Goal: Task Accomplishment & Management: Manage account settings

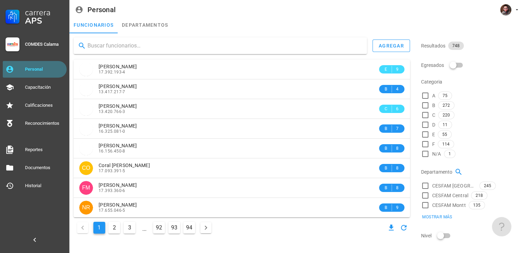
click at [31, 69] on div "Personal" at bounding box center [44, 70] width 39 height 6
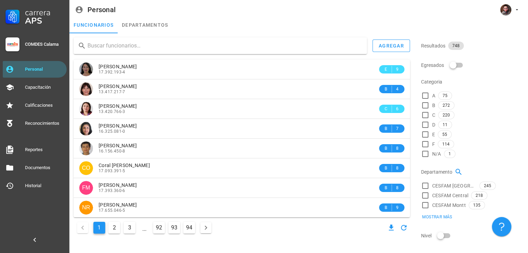
click at [108, 47] on input "text" at bounding box center [224, 45] width 274 height 11
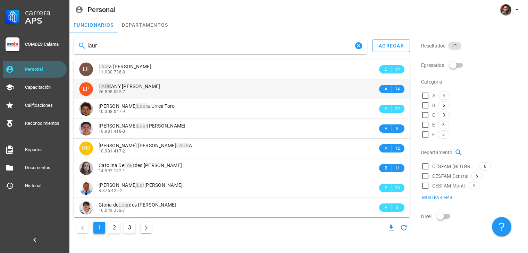
type input "laur"
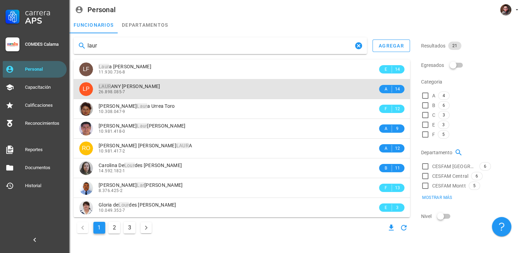
click at [124, 90] on span "26.898.085-7" at bounding box center [112, 92] width 27 height 5
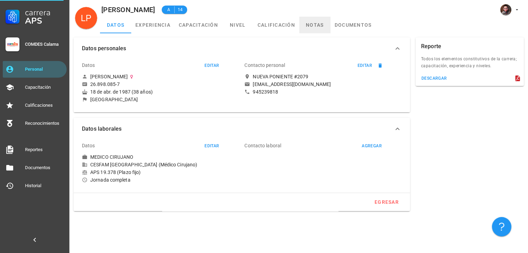
click at [320, 23] on link "notas" at bounding box center [314, 25] width 31 height 17
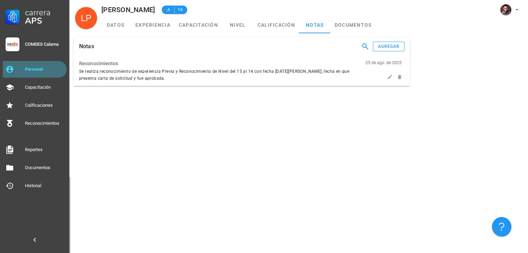
click at [18, 71] on link "Personal" at bounding box center [35, 69] width 64 height 17
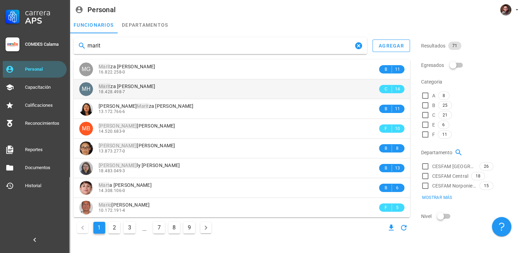
type input "marit"
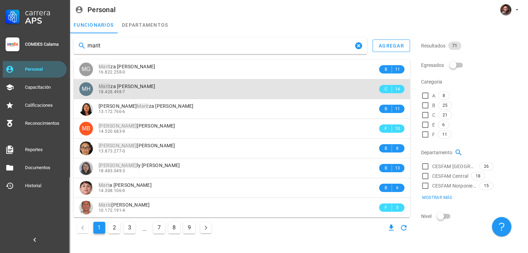
click at [156, 94] on div "18.428.498-7" at bounding box center [238, 92] width 279 height 5
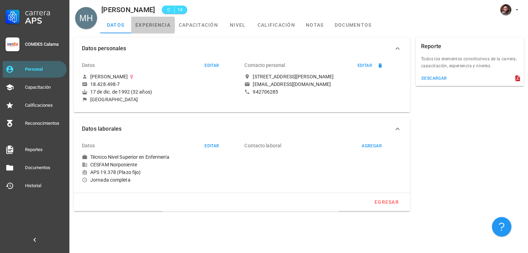
click at [160, 32] on link "experiencia" at bounding box center [152, 25] width 43 height 17
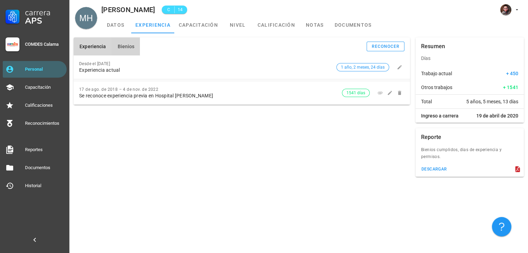
click at [131, 45] on span "Bienios" at bounding box center [125, 47] width 17 height 6
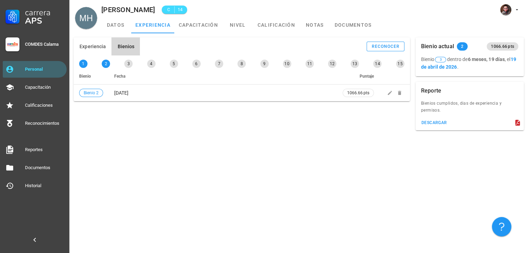
click at [194, 132] on div "Experiencia Bienios reconocer Desde el [DATE] Experiencia actual 1 año, 2 meses…" at bounding box center [242, 84] width 342 height 99
click at [117, 33] on link "datos" at bounding box center [115, 25] width 31 height 17
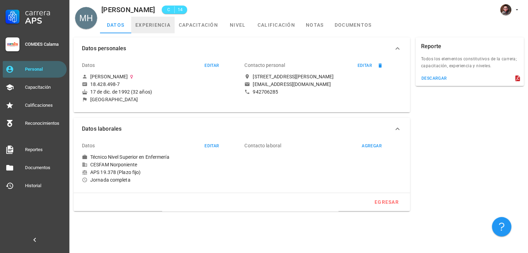
click at [149, 24] on link "experiencia" at bounding box center [152, 25] width 43 height 17
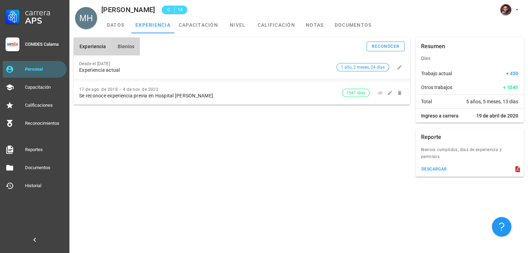
click at [111, 44] on button "Bienios" at bounding box center [125, 46] width 28 height 18
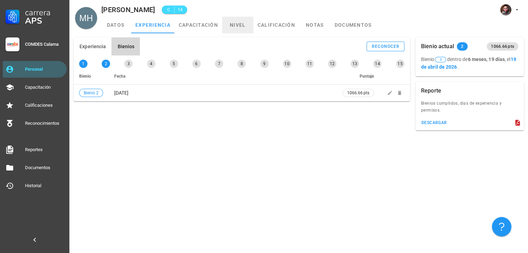
click at [232, 21] on link "nivel" at bounding box center [237, 25] width 31 height 17
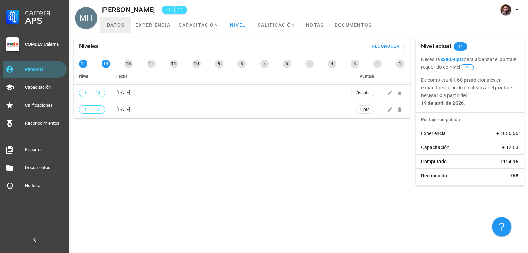
click at [111, 30] on link "datos" at bounding box center [115, 25] width 31 height 17
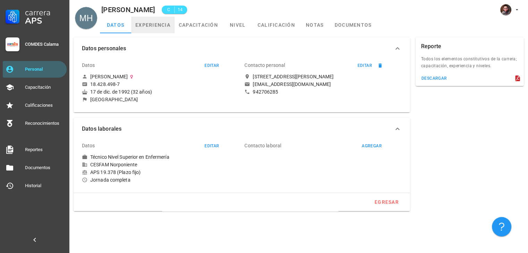
click at [162, 28] on link "experiencia" at bounding box center [152, 25] width 43 height 17
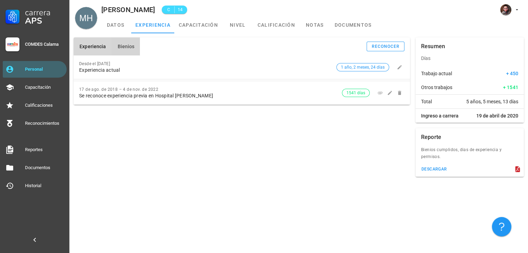
click at [120, 48] on span "Bienios" at bounding box center [125, 47] width 17 height 6
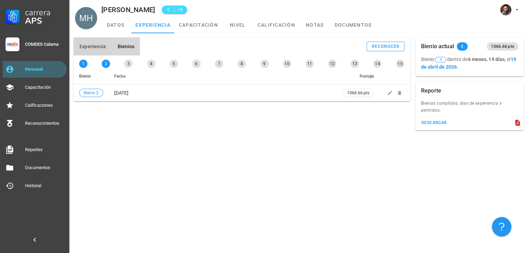
click at [97, 42] on button "Experiencia" at bounding box center [93, 46] width 38 height 18
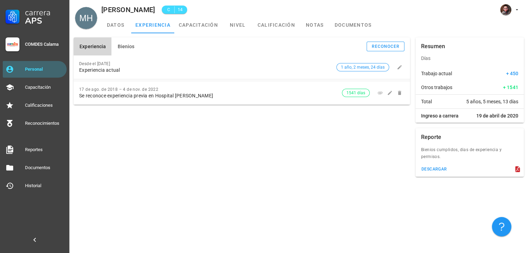
click at [501, 119] on span "19 de abril de 2020" at bounding box center [497, 115] width 42 height 7
drag, startPoint x: 184, startPoint y: 11, endPoint x: 190, endPoint y: 11, distance: 5.3
click at [183, 11] on span "14" at bounding box center [180, 9] width 6 height 7
click at [120, 125] on div "Experiencia Bienios reconocer Desde el [DATE] Experiencia actual 1 año, 2 meses…" at bounding box center [242, 107] width 342 height 145
click at [132, 48] on span "Bienios" at bounding box center [125, 47] width 17 height 6
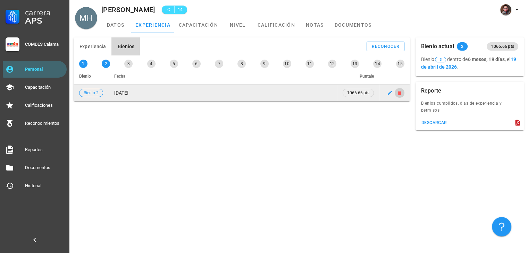
click at [399, 93] on icon "button" at bounding box center [399, 93] width 3 height 4
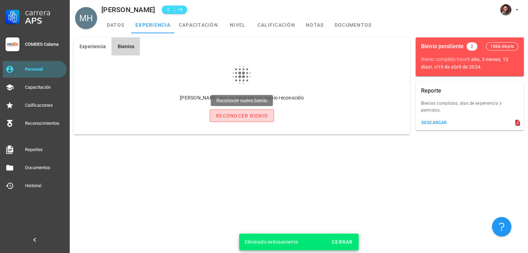
click at [240, 120] on button "reconocer bienio" at bounding box center [242, 116] width 64 height 12
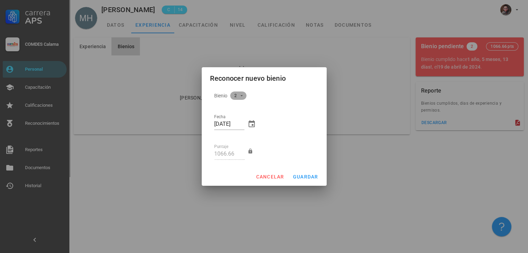
click at [245, 96] on span "2" at bounding box center [238, 96] width 16 height 8
click at [234, 104] on div "1" at bounding box center [235, 102] width 11 height 7
type input "533.33"
click at [237, 126] on input "[DATE]" at bounding box center [229, 124] width 30 height 11
click at [242, 126] on input "[DATE]" at bounding box center [229, 124] width 30 height 11
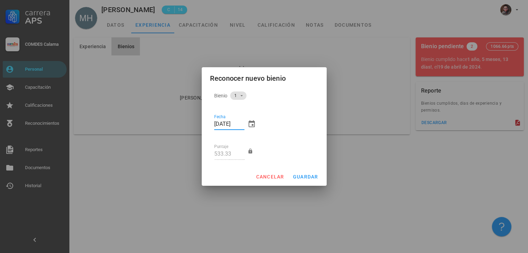
click at [310, 185] on div "cancelar guardar" at bounding box center [264, 177] width 125 height 18
click at [305, 177] on span "guardar" at bounding box center [306, 177] width 26 height 6
type input "[DATE]"
type input "1066.66"
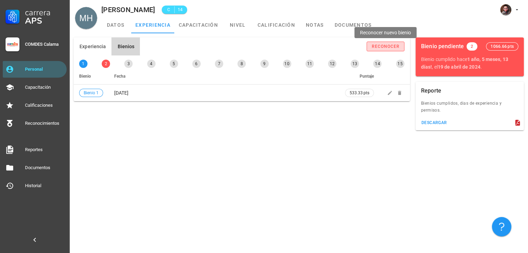
click at [372, 43] on button "reconocer" at bounding box center [386, 47] width 38 height 10
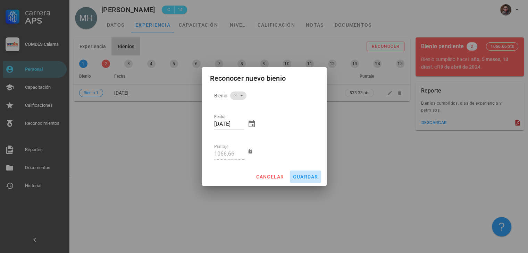
click at [311, 178] on span "guardar" at bounding box center [306, 177] width 26 height 6
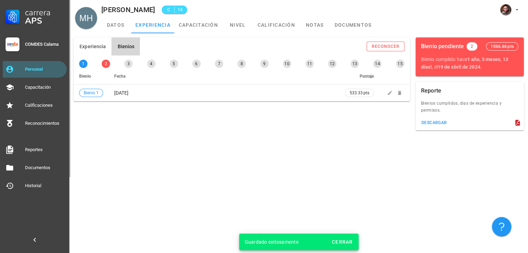
type input "[DATE]"
type input "1599.99"
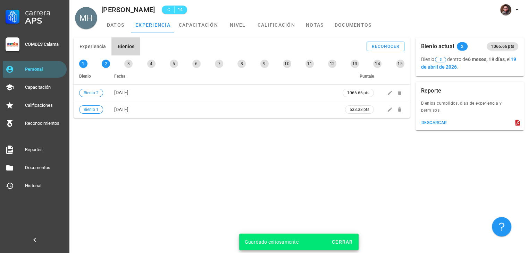
click at [177, 157] on div "Experiencia Bienios reconocer Desde el [DATE] Experiencia actual 1 año, 2 meses…" at bounding box center [298, 143] width 458 height 220
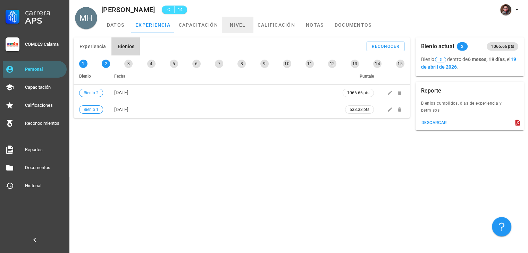
click at [234, 19] on link "nivel" at bounding box center [237, 25] width 31 height 17
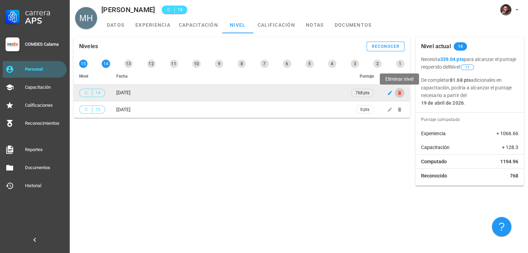
click at [402, 94] on span "button" at bounding box center [400, 93] width 10 height 6
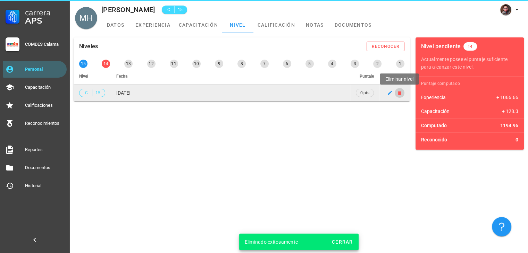
click at [401, 95] on icon "button" at bounding box center [400, 93] width 6 height 6
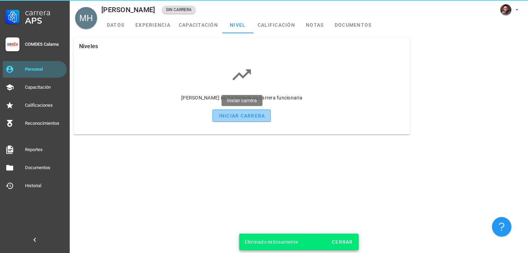
click at [242, 120] on button "iniciar carrera" at bounding box center [241, 116] width 58 height 12
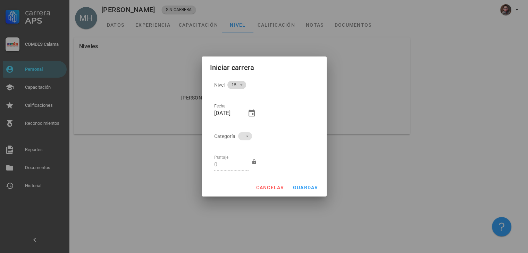
click at [243, 87] on icon at bounding box center [241, 85] width 6 height 6
click at [240, 90] on div "15" at bounding box center [234, 92] width 24 height 17
click at [310, 186] on span "guardar" at bounding box center [306, 188] width 26 height 6
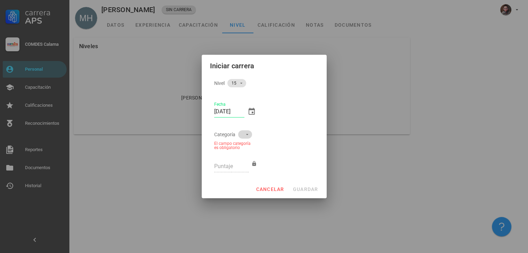
click at [246, 136] on icon at bounding box center [247, 135] width 6 height 6
click at [239, 173] on div "C" at bounding box center [242, 174] width 8 height 7
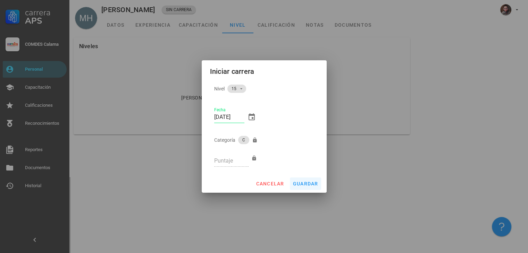
type input "0"
click at [308, 188] on button "guardar" at bounding box center [305, 184] width 31 height 12
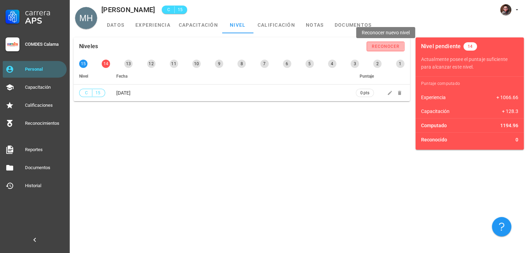
click at [377, 48] on div "reconocer" at bounding box center [385, 46] width 28 height 5
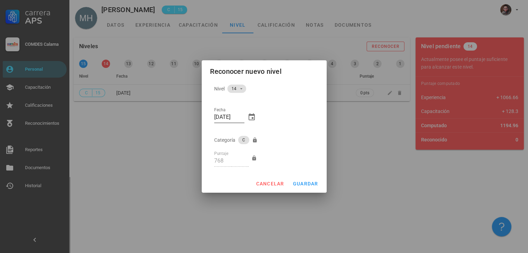
click at [227, 120] on input "[DATE]" at bounding box center [229, 117] width 30 height 11
click at [237, 119] on input "[DATE]" at bounding box center [229, 117] width 30 height 11
click at [243, 119] on input "[DATE]" at bounding box center [229, 117] width 30 height 11
click at [231, 116] on input "[DATE]" at bounding box center [229, 117] width 30 height 11
click at [222, 116] on input "[DATE]" at bounding box center [229, 117] width 30 height 11
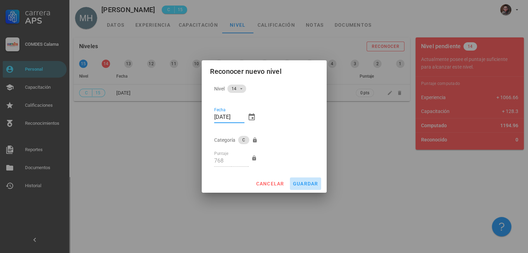
click at [303, 178] on button "guardar" at bounding box center [305, 184] width 31 height 12
type input "[DATE]"
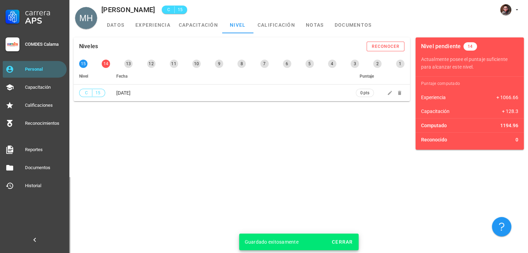
type input "1534"
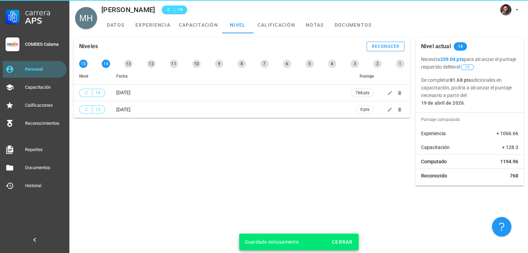
click at [192, 157] on div "Niveles reconocer 15 14 13 12 11 10 9 8 7 6 5 4 3 2 1 Nivel Fecha Puntaje C 14 …" at bounding box center [242, 112] width 342 height 154
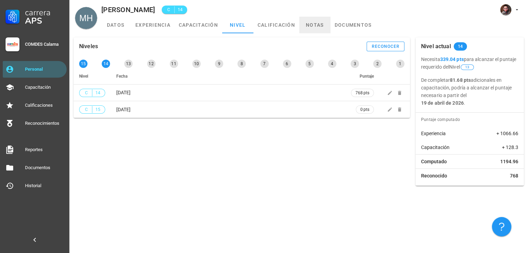
click at [306, 27] on link "notas" at bounding box center [314, 25] width 31 height 17
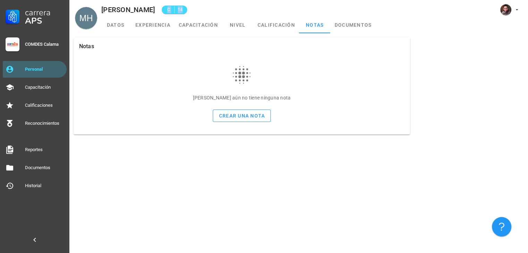
drag, startPoint x: 169, startPoint y: 11, endPoint x: 197, endPoint y: 13, distance: 28.2
click at [197, 13] on div "MH [PERSON_NAME] C 14" at bounding box center [298, 8] width 458 height 17
click at [199, 11] on div "MH [PERSON_NAME] C 14" at bounding box center [298, 8] width 458 height 17
click at [183, 11] on span "14" at bounding box center [180, 9] width 6 height 7
click at [233, 175] on div "Notas [PERSON_NAME] aún no tiene ninguna nota crear una nota" at bounding box center [298, 143] width 458 height 220
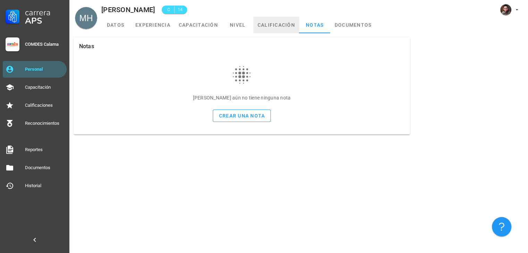
click at [273, 31] on link "calificación" at bounding box center [276, 25] width 46 height 17
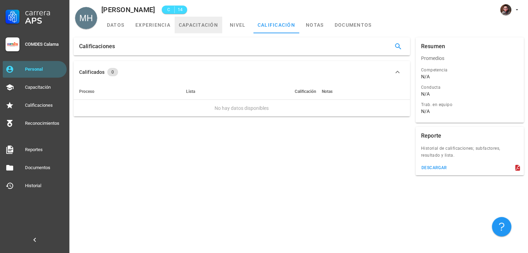
click at [202, 18] on link "capacitación" at bounding box center [199, 25] width 48 height 17
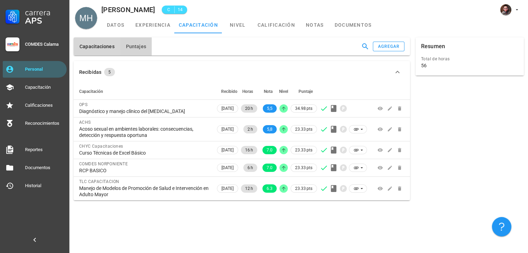
click at [132, 53] on button "Puntajes" at bounding box center [136, 46] width 32 height 18
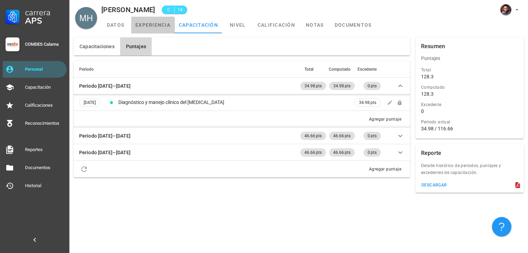
click at [156, 25] on link "experiencia" at bounding box center [152, 25] width 43 height 17
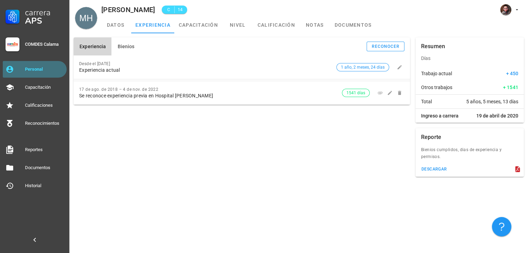
click at [42, 69] on div "Personal" at bounding box center [44, 70] width 39 height 6
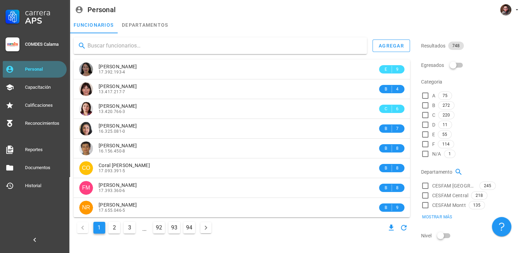
click at [43, 73] on div "Personal" at bounding box center [44, 69] width 39 height 11
